Goal: Information Seeking & Learning: Learn about a topic

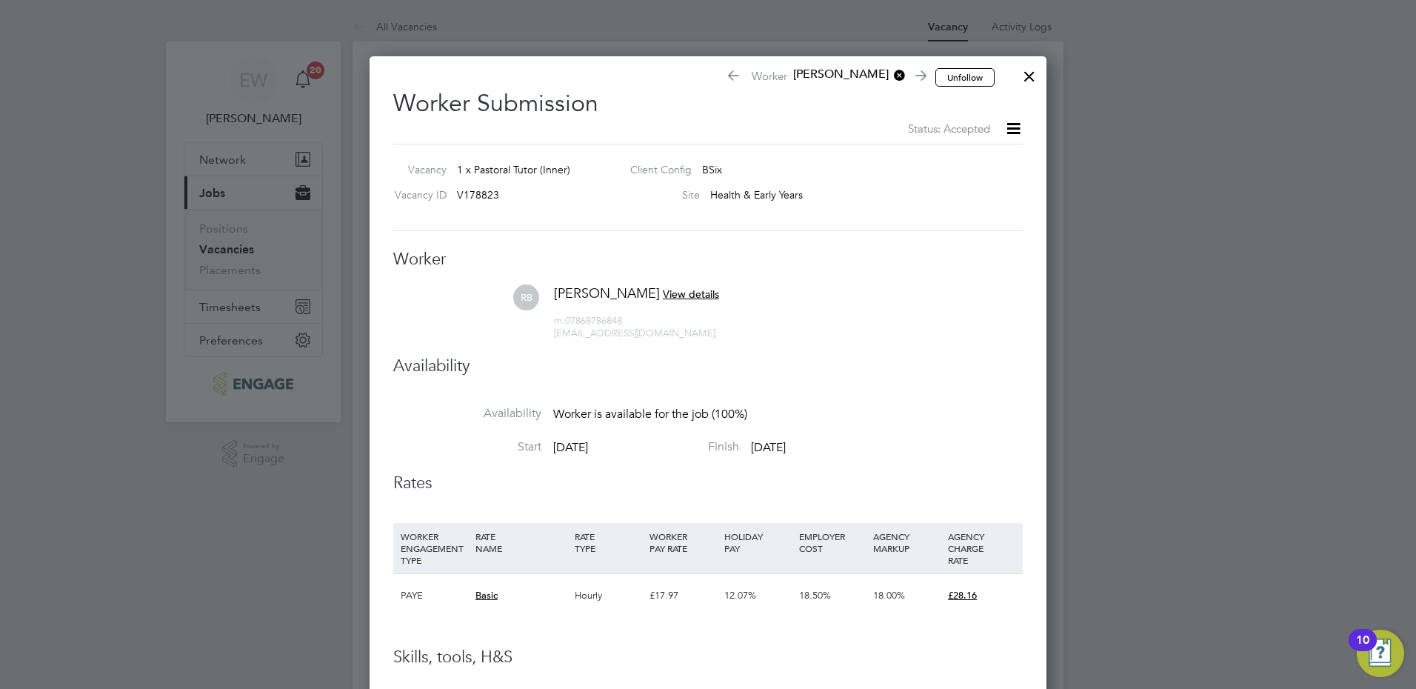
click at [1032, 81] on div at bounding box center [1029, 72] width 27 height 27
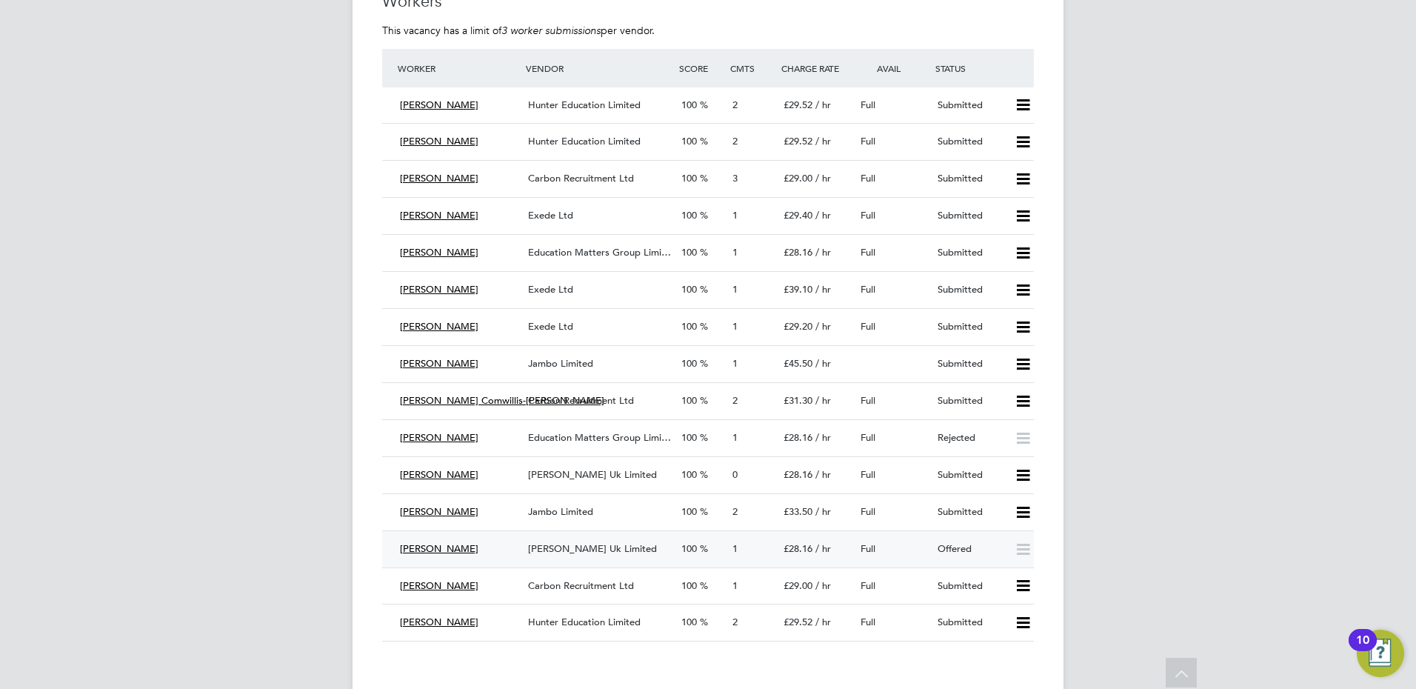
click at [635, 556] on div "[PERSON_NAME] Uk Limited" at bounding box center [598, 549] width 153 height 24
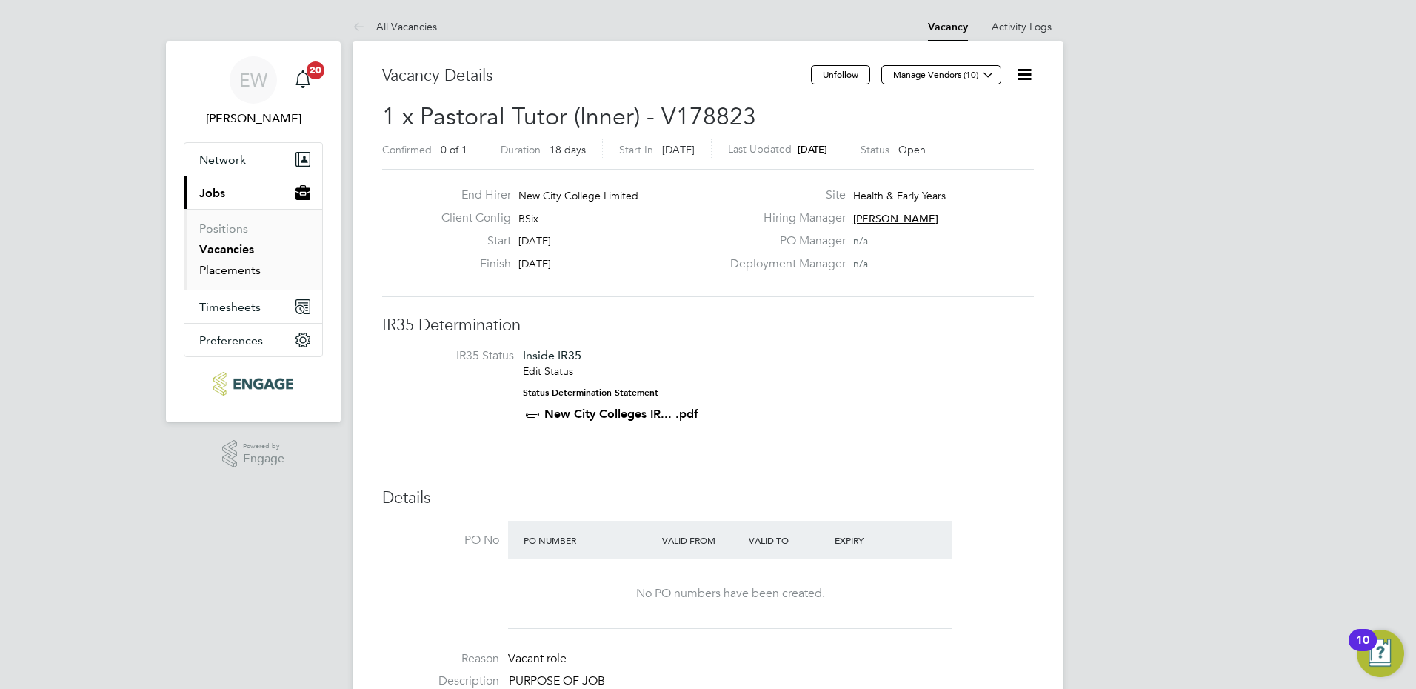
click at [229, 264] on link "Placements" at bounding box center [229, 270] width 61 height 14
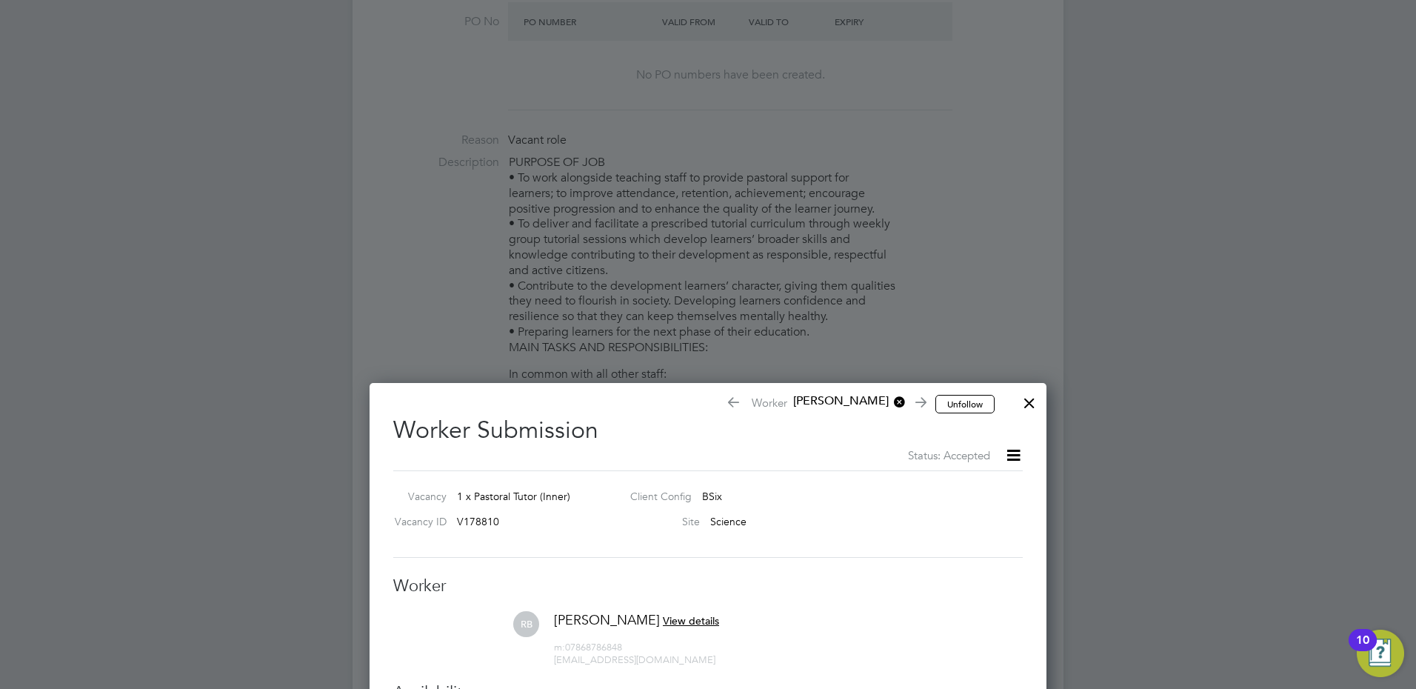
click at [1034, 406] on div at bounding box center [1029, 399] width 27 height 27
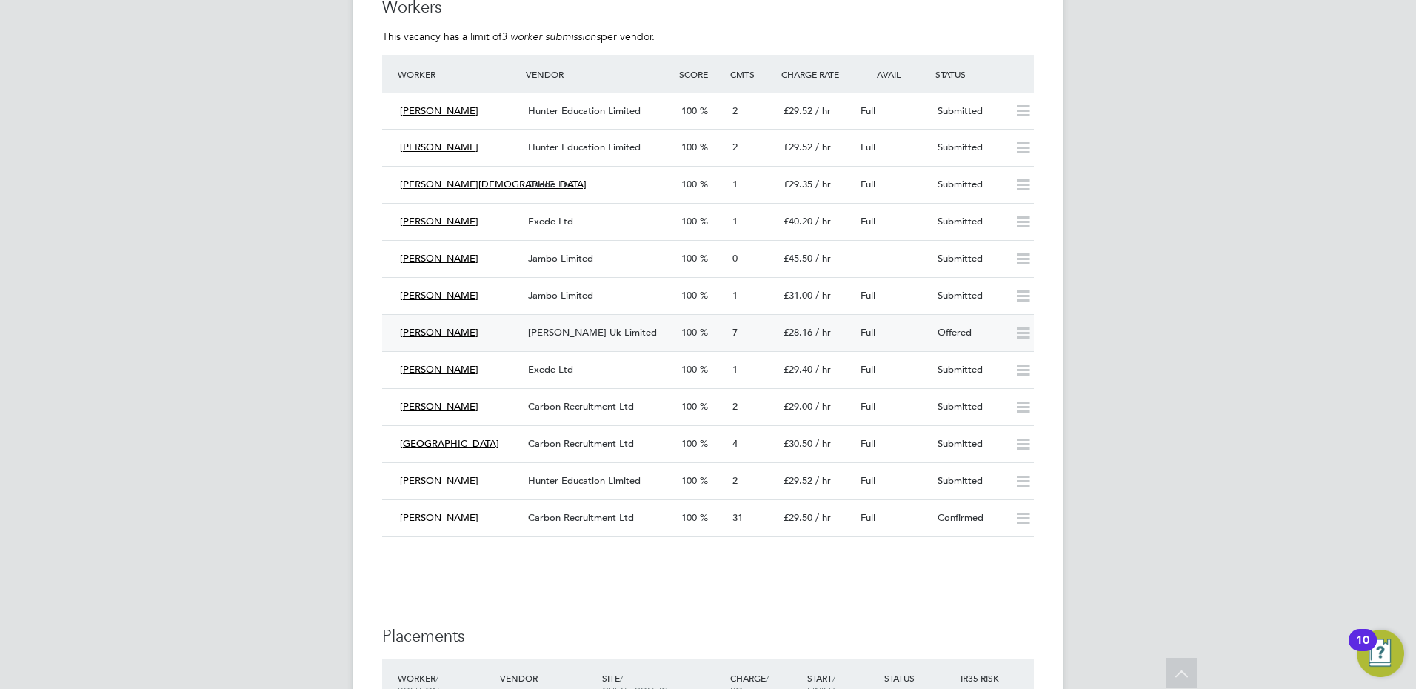
click at [617, 331] on span "[PERSON_NAME] Uk Limited" at bounding box center [592, 332] width 129 height 13
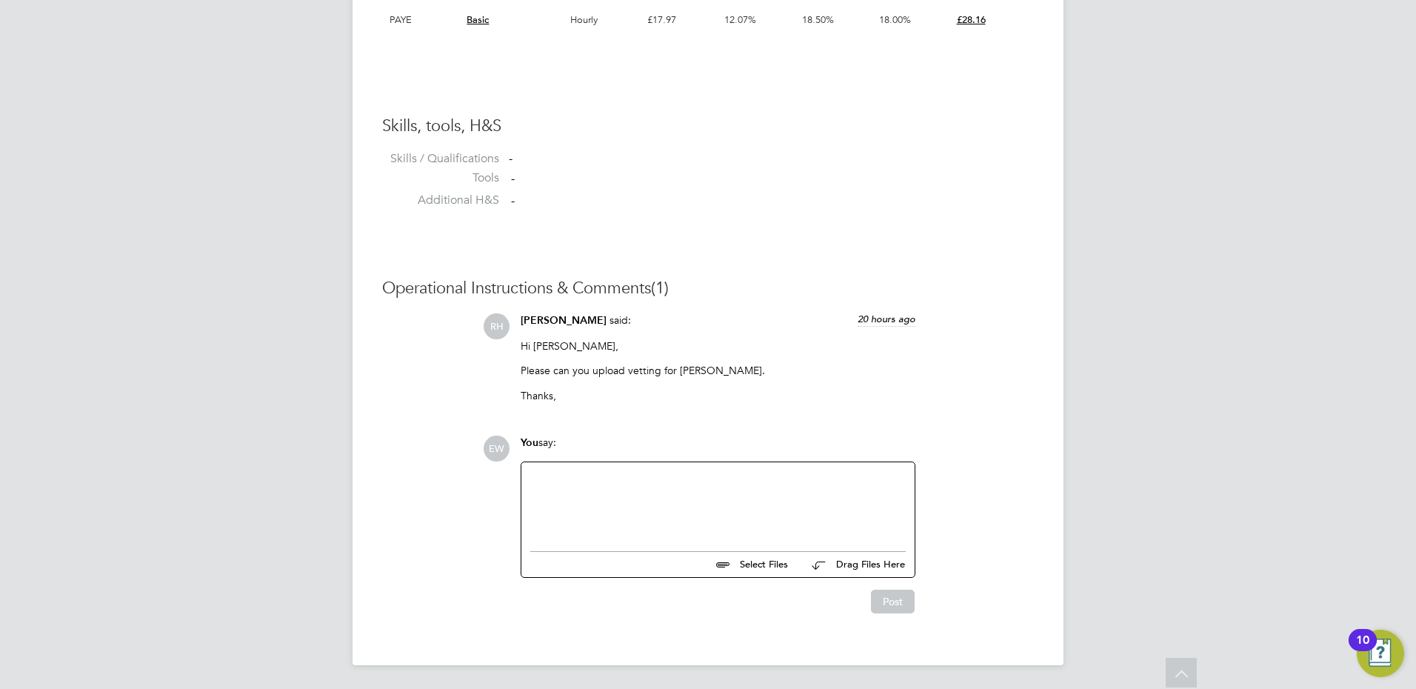
click at [665, 536] on div at bounding box center [717, 502] width 393 height 81
click at [658, 500] on div at bounding box center [718, 503] width 376 height 64
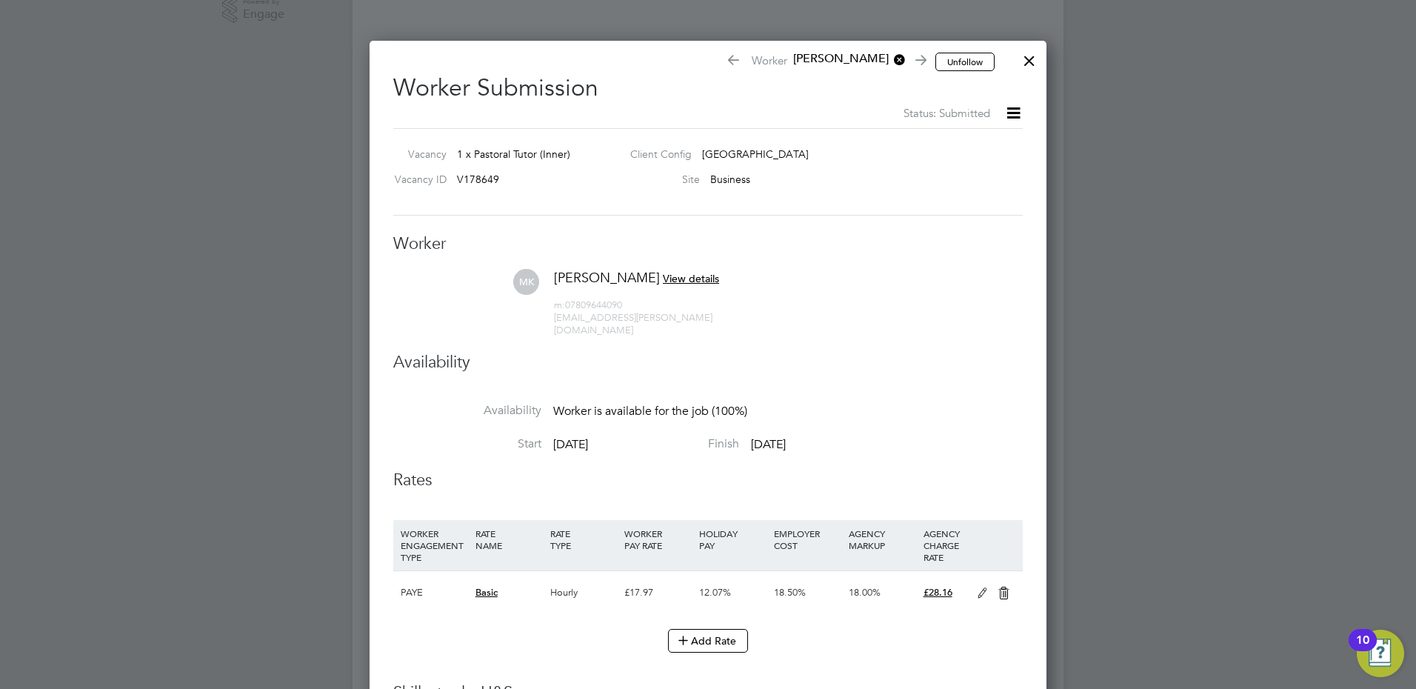
click at [1032, 70] on div at bounding box center [1029, 57] width 27 height 27
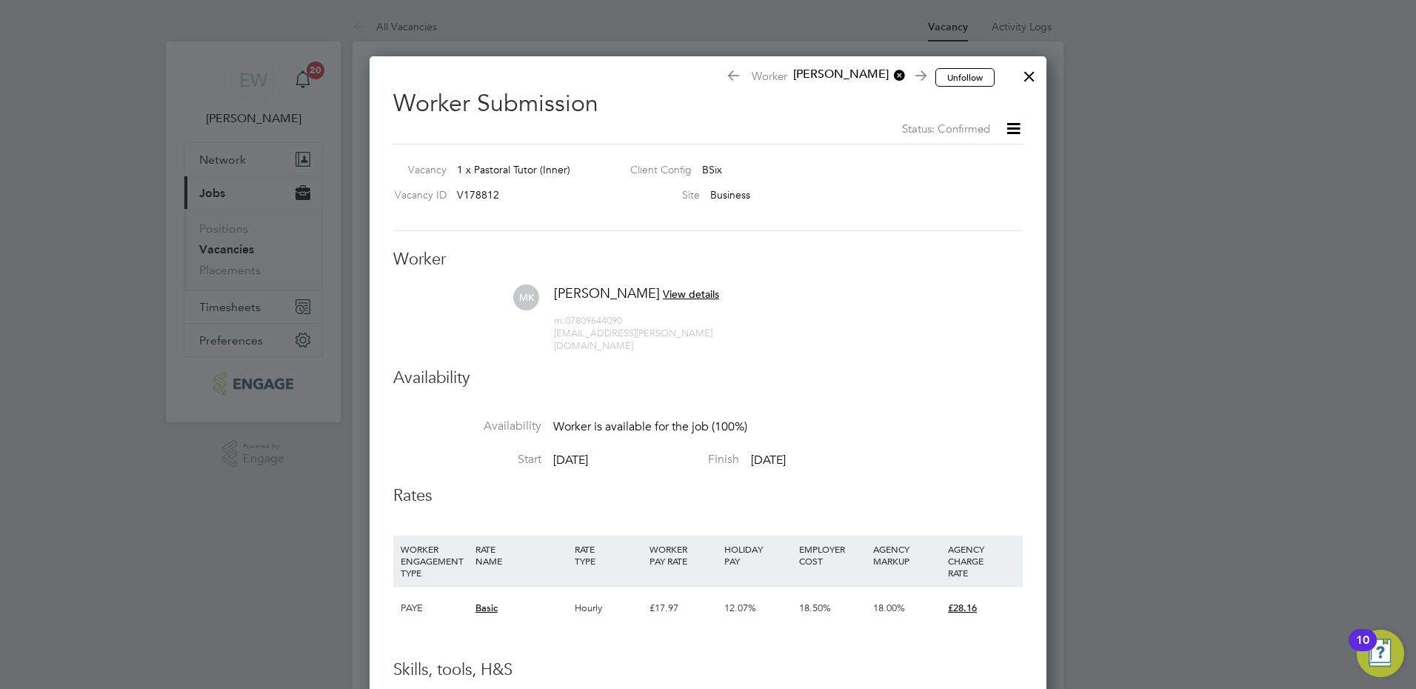
click at [1027, 69] on div at bounding box center [1029, 72] width 27 height 27
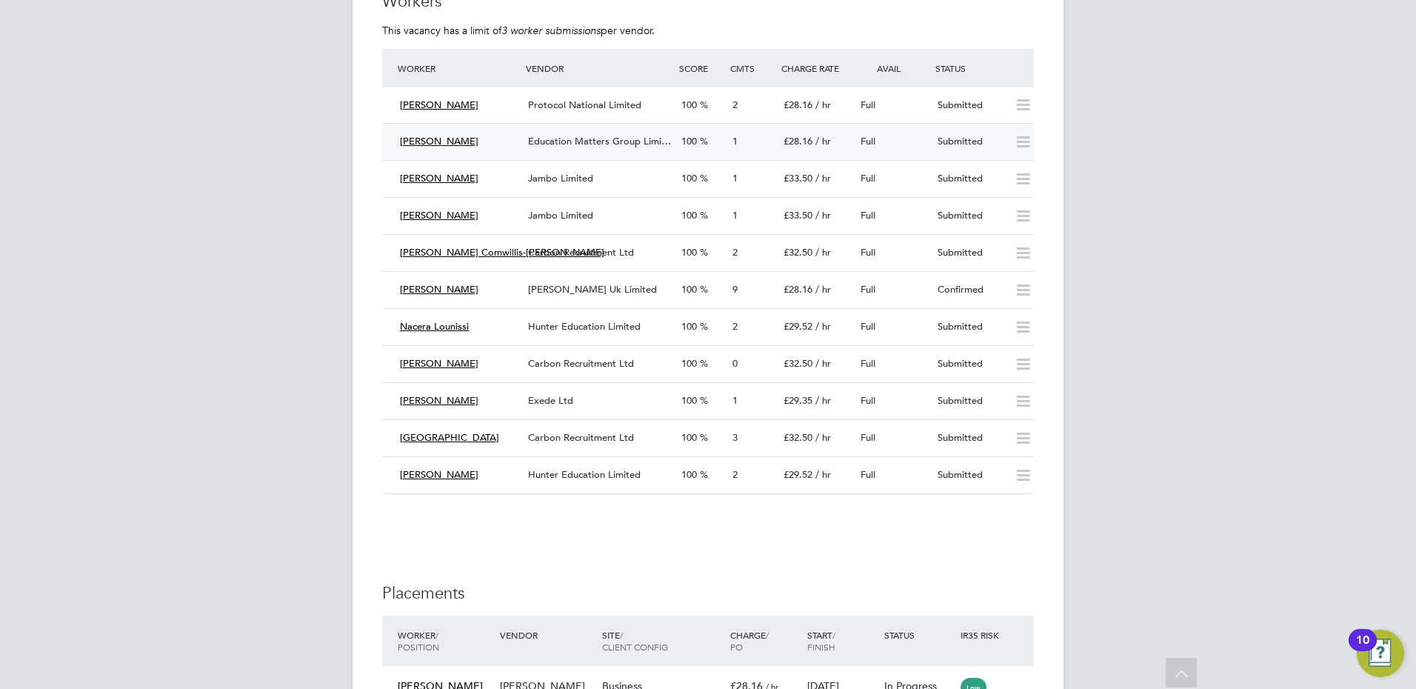
scroll to position [2963, 0]
click at [539, 277] on div "[PERSON_NAME] Uk Limited" at bounding box center [598, 289] width 153 height 24
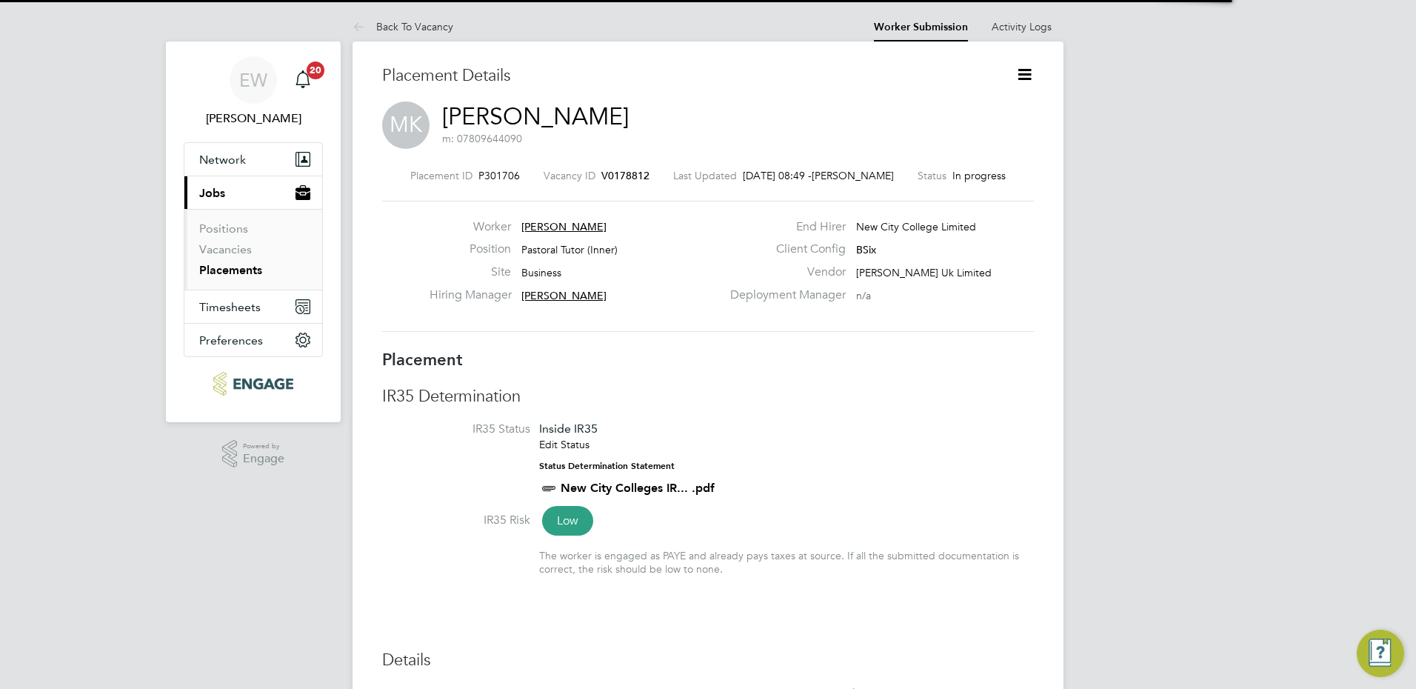
scroll to position [7, 7]
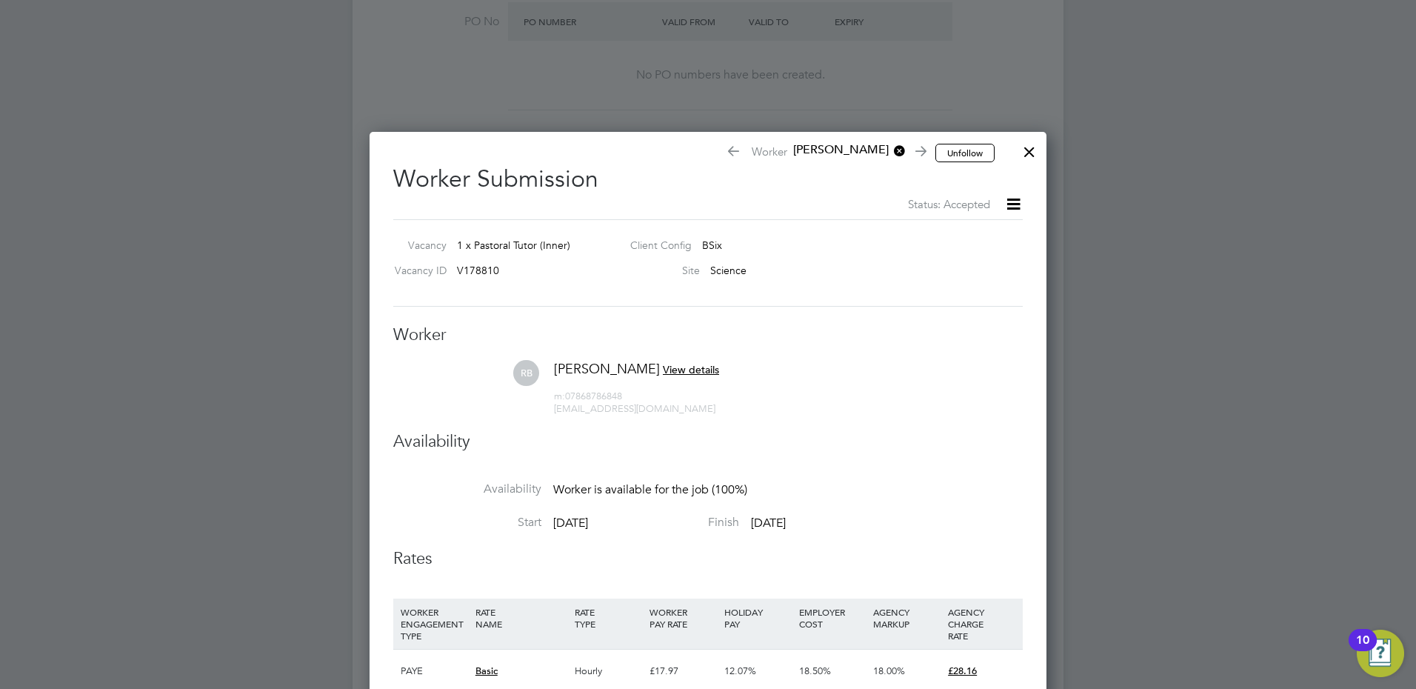
click at [1030, 156] on div at bounding box center [1029, 148] width 27 height 27
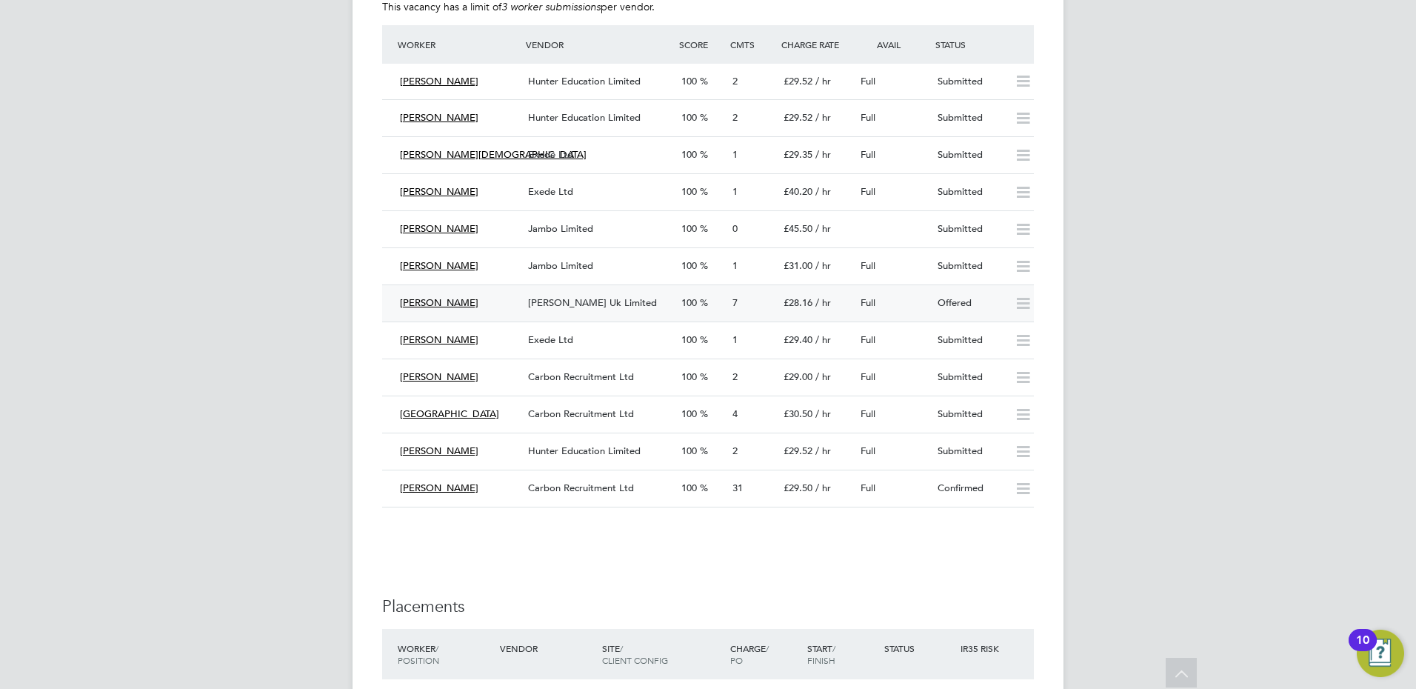
click at [561, 303] on span "[PERSON_NAME] Uk Limited" at bounding box center [592, 302] width 129 height 13
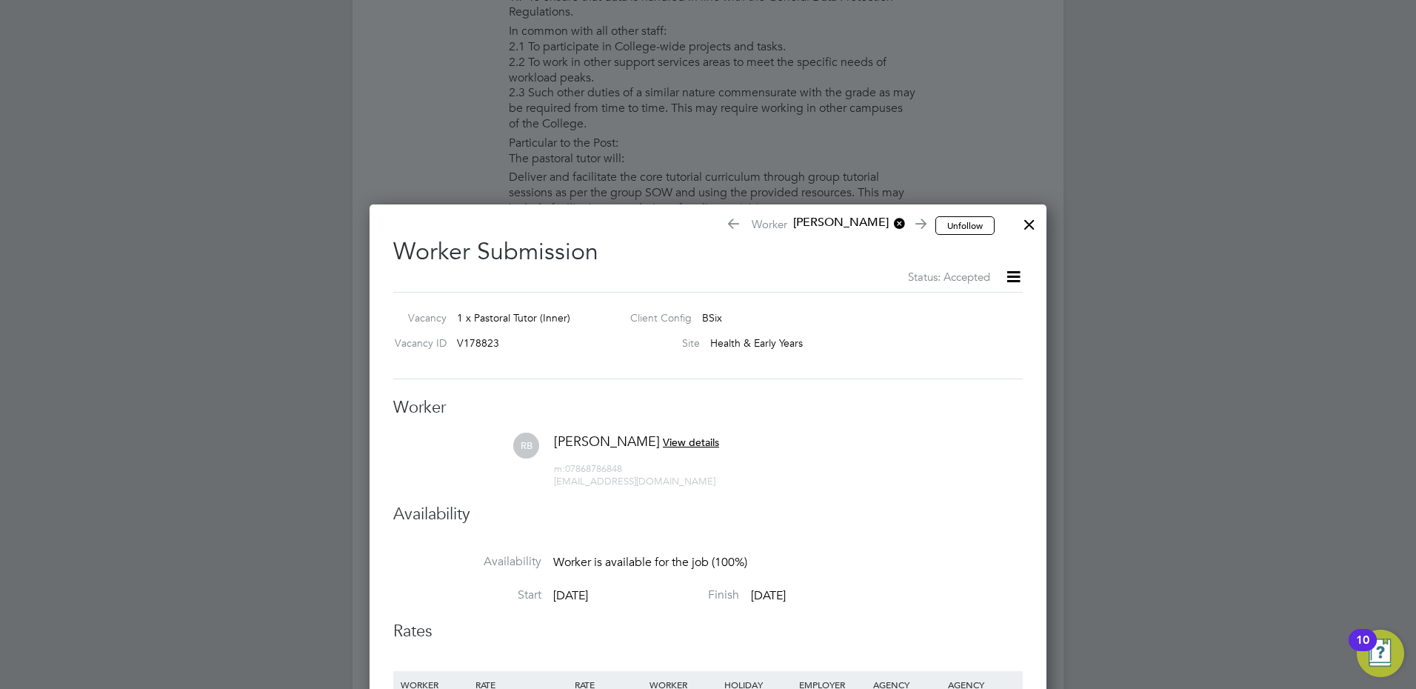
click at [1030, 229] on div at bounding box center [1029, 220] width 27 height 27
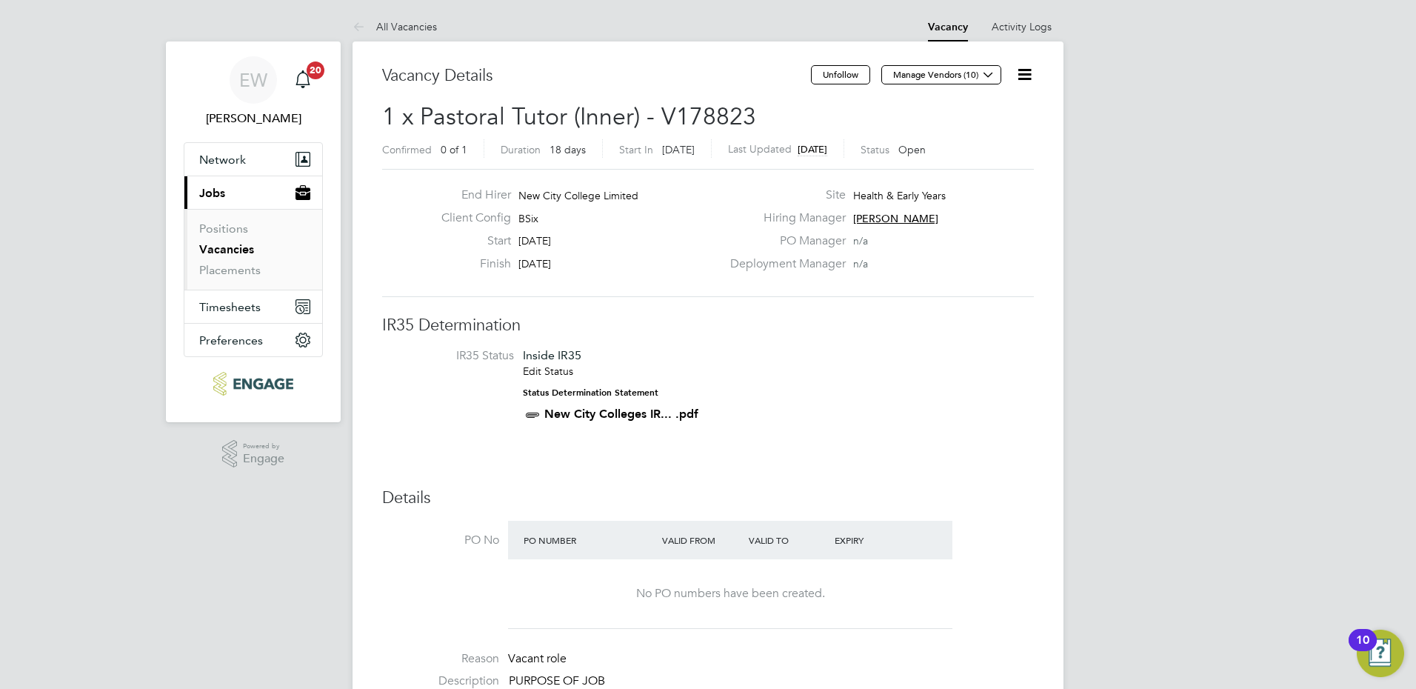
click at [239, 253] on link "Vacancies" at bounding box center [226, 249] width 55 height 14
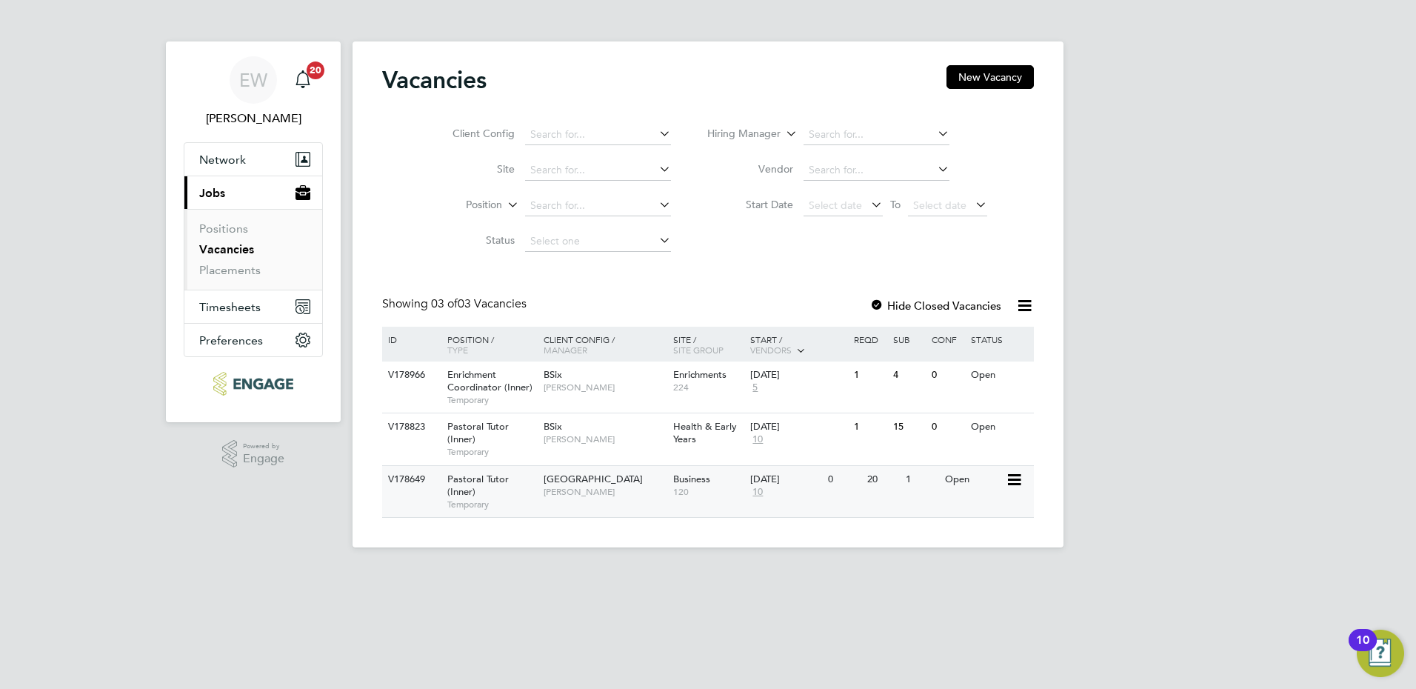
click at [634, 487] on span "[PERSON_NAME]" at bounding box center [605, 492] width 122 height 12
